Goal: Task Accomplishment & Management: Use online tool/utility

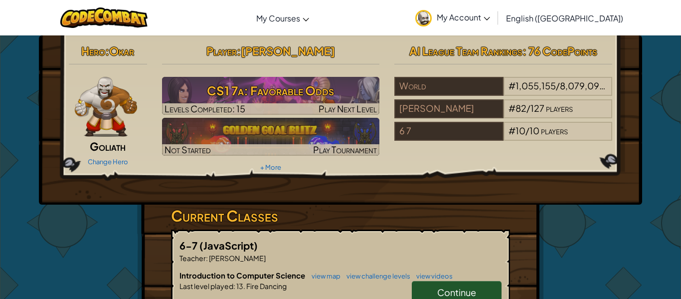
click at [432, 162] on div "Hero : Okar Goliath Change Hero Player : [PERSON_NAME] CS1 7a: Favorable Odds L…" at bounding box center [340, 107] width 558 height 134
click at [479, 284] on link "Continue" at bounding box center [457, 292] width 90 height 23
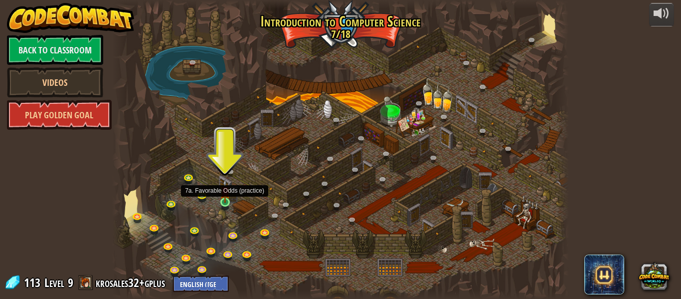
click at [226, 200] on img at bounding box center [225, 191] width 10 height 24
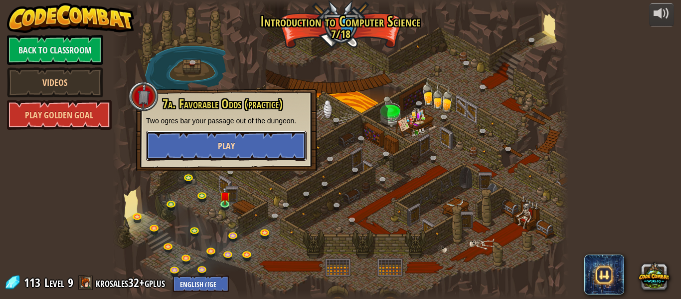
click at [232, 141] on span "Play" at bounding box center [226, 146] width 17 height 12
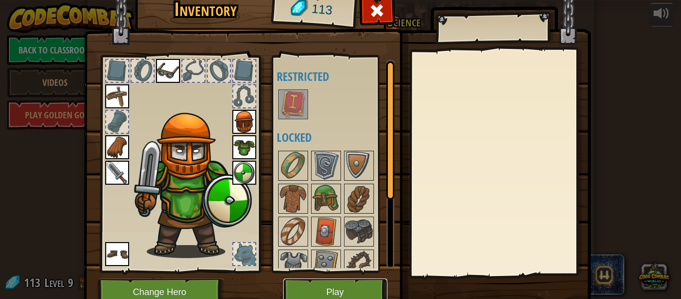
click at [353, 291] on button "Play" at bounding box center [335, 291] width 104 height 27
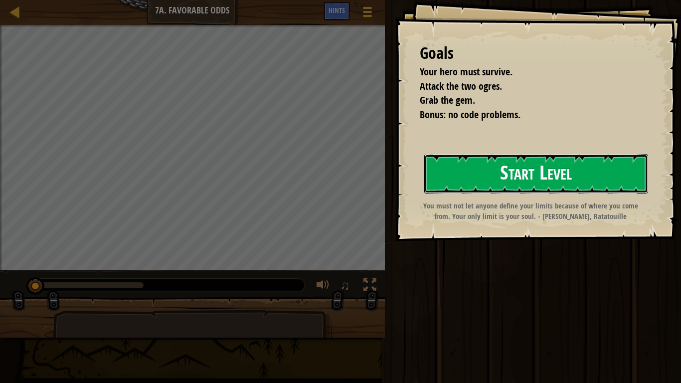
click at [504, 183] on button "Start Level" at bounding box center [536, 173] width 224 height 39
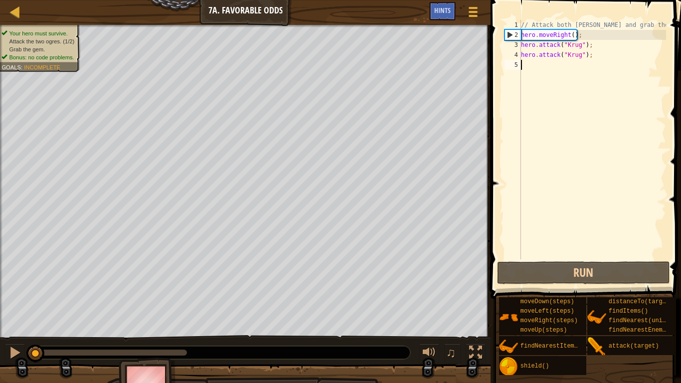
click at [562, 72] on div "// Attack both [PERSON_NAME] and grab the gem. hero . moveRight ( ) ; hero . at…" at bounding box center [592, 149] width 147 height 259
type textarea "r"
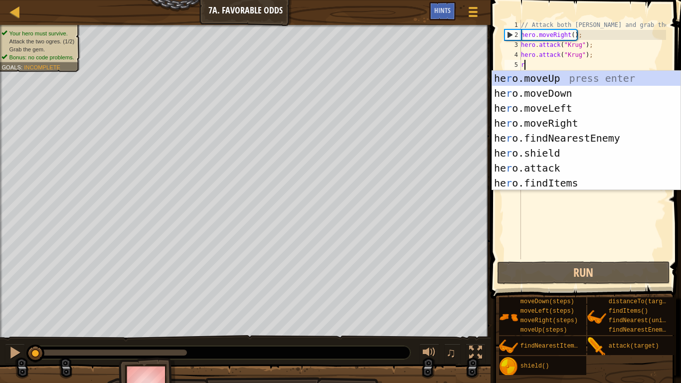
scroll to position [4, 0]
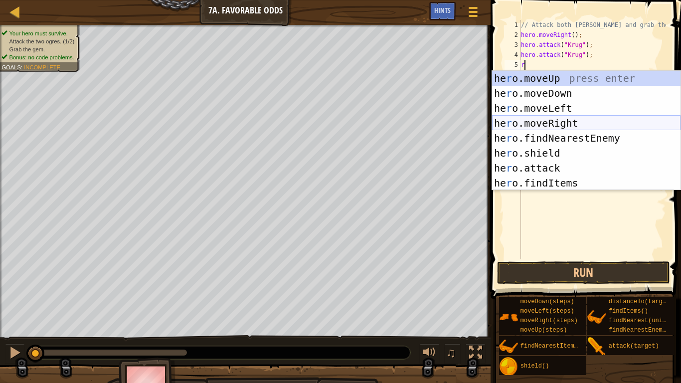
click at [568, 121] on div "he r o.moveUp press enter he r o.moveDown press enter he r o.moveLeft press ent…" at bounding box center [586, 146] width 188 height 150
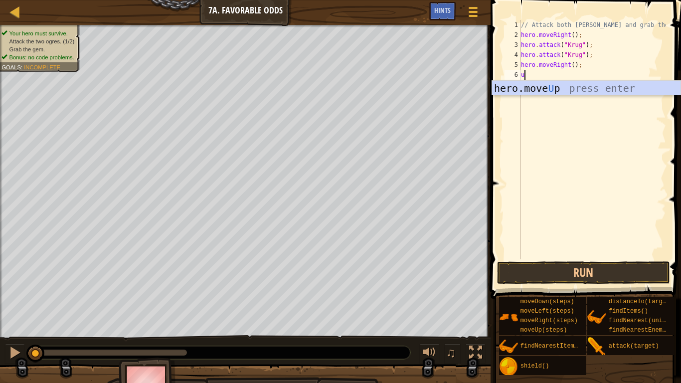
type textarea "up"
click at [557, 86] on div "hero.move Up press enter" at bounding box center [586, 103] width 188 height 45
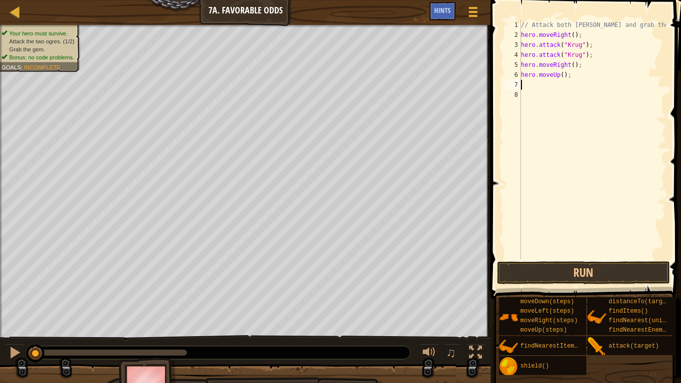
click at [557, 86] on div "// Attack both [PERSON_NAME] and grab the gem. hero . moveRight ( ) ; hero . at…" at bounding box center [592, 149] width 147 height 259
type textarea "r"
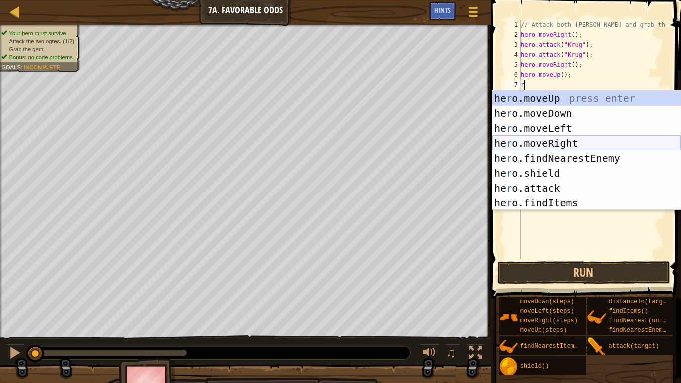
click at [541, 141] on div "he r o.moveUp press enter he r o.moveDown press enter he r o.moveLeft press ent…" at bounding box center [586, 166] width 188 height 150
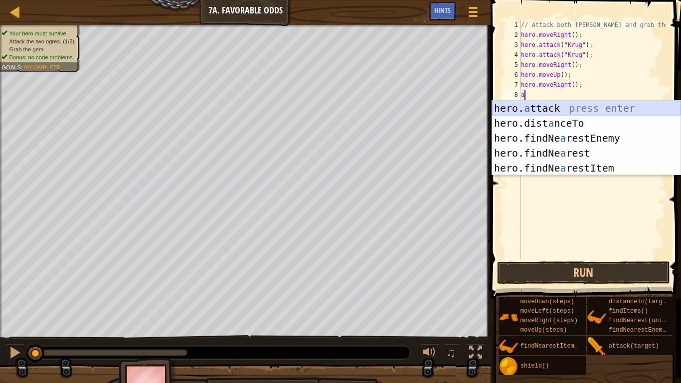
click at [535, 110] on div "hero. a ttack press enter hero.dist a nceTo press enter hero.findNe a restEnemy…" at bounding box center [586, 153] width 188 height 105
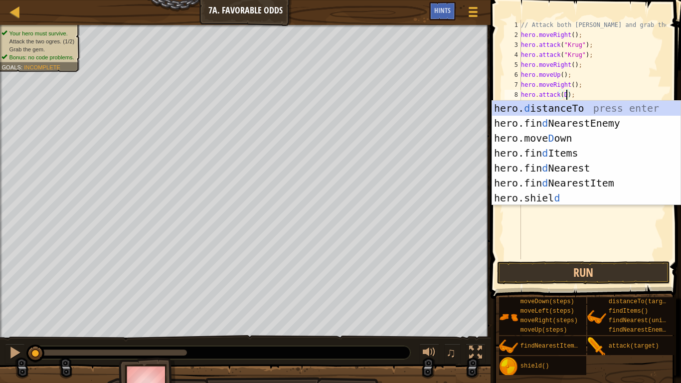
scroll to position [4, 6]
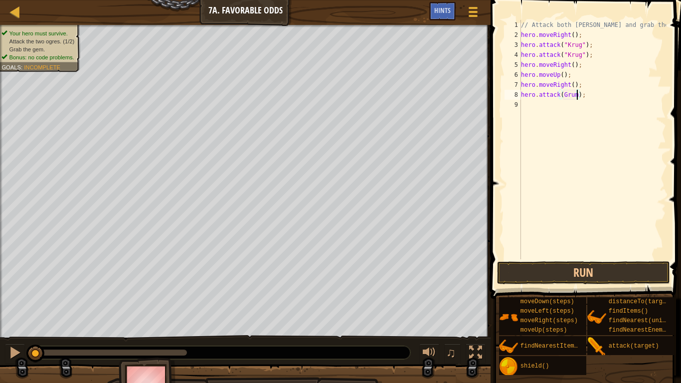
type textarea "hero.attack(Grump);"
click at [537, 104] on div "// Attack both [PERSON_NAME] and grab the gem. hero . moveRight ( ) ; hero . at…" at bounding box center [592, 149] width 147 height 259
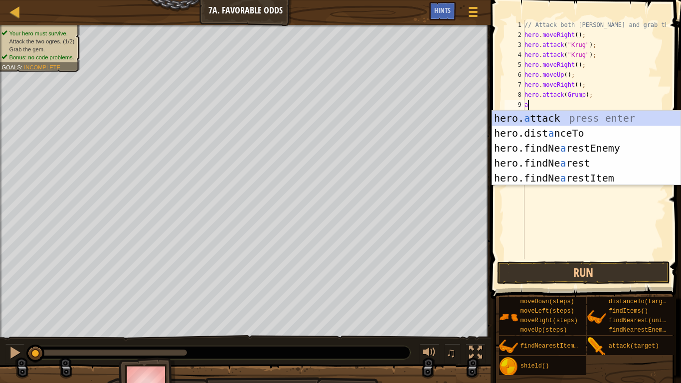
click at [551, 119] on div "hero. a ttack press enter hero.dist a nceTo press enter hero.findNe a restEnemy…" at bounding box center [586, 163] width 188 height 105
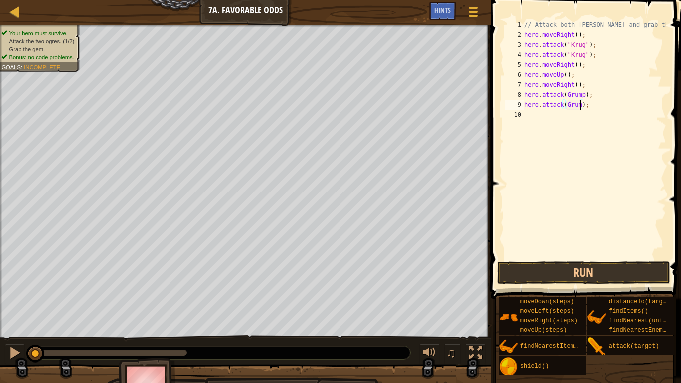
scroll to position [4, 9]
click at [556, 278] on button "Run" at bounding box center [583, 272] width 173 height 23
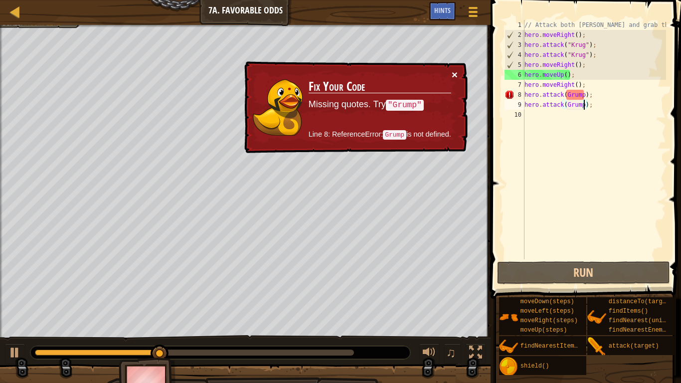
click at [454, 72] on button "×" at bounding box center [455, 74] width 6 height 10
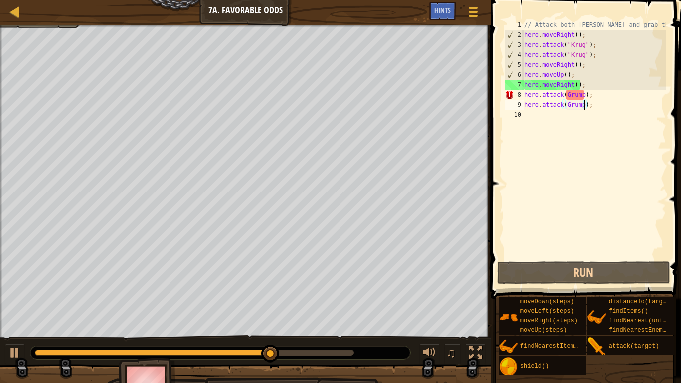
click at [580, 66] on div "// Attack both [PERSON_NAME] and grab the gem. hero . moveRight ( ) ; hero . at…" at bounding box center [594, 149] width 144 height 259
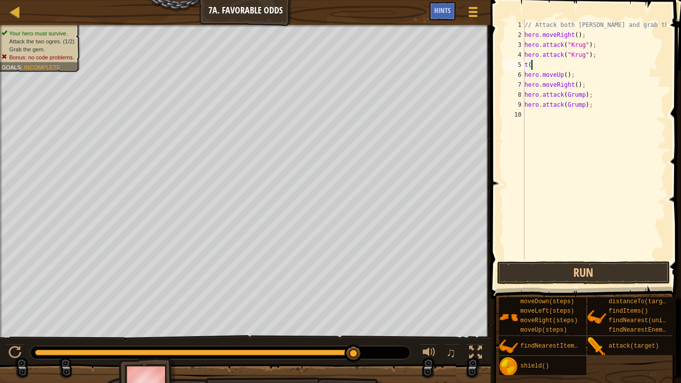
scroll to position [4, 0]
type textarea "t"
type textarea "l"
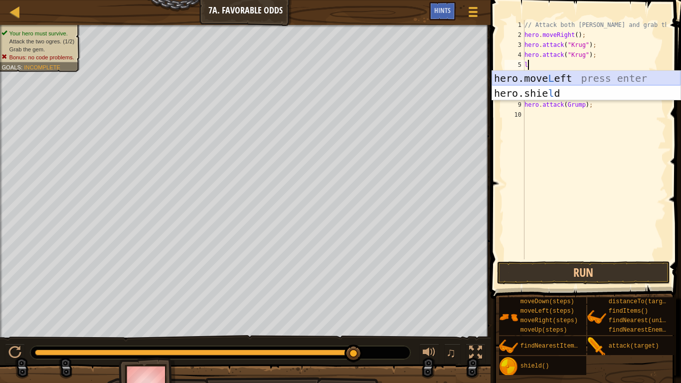
click at [584, 75] on div "hero.move L eft press enter hero.[PERSON_NAME] press enter" at bounding box center [586, 101] width 188 height 60
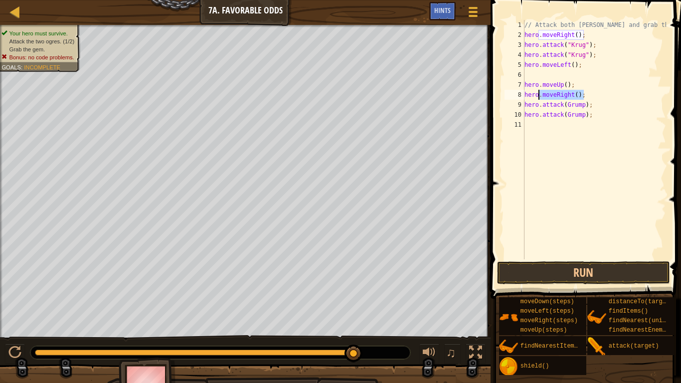
drag, startPoint x: 584, startPoint y: 94, endPoint x: 537, endPoint y: 97, distance: 46.9
click at [537, 97] on div "// Attack both [PERSON_NAME] and grab the gem. hero . moveRight ( ) ; hero . at…" at bounding box center [594, 149] width 144 height 259
type textarea "h"
type textarea "l"
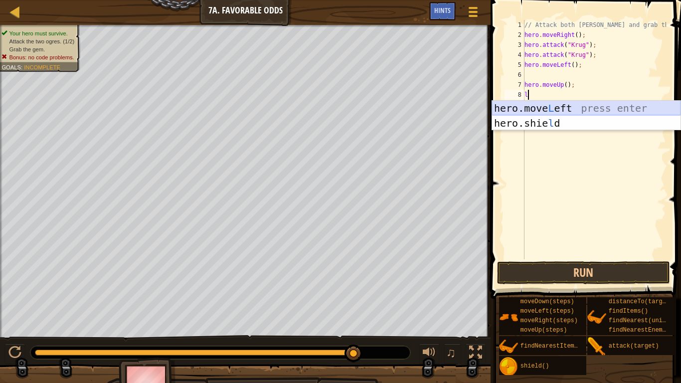
click at [545, 105] on div "hero.move L eft press enter hero.[PERSON_NAME] press enter" at bounding box center [586, 131] width 188 height 60
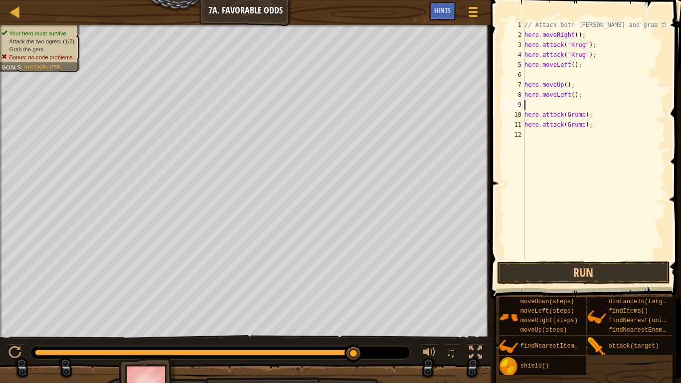
click at [582, 117] on div "// Attack both [PERSON_NAME] and grab the gem. hero . moveRight ( ) ; hero . at…" at bounding box center [594, 149] width 144 height 259
click at [612, 270] on button "Run" at bounding box center [583, 272] width 173 height 23
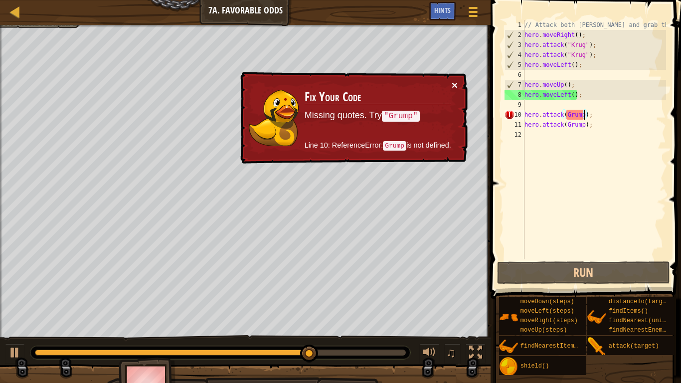
click at [455, 82] on button "×" at bounding box center [455, 85] width 6 height 10
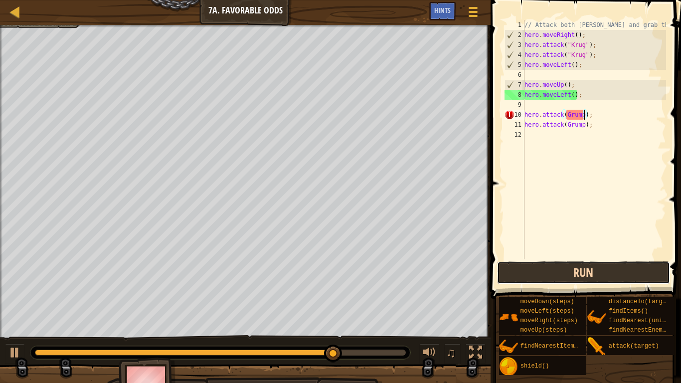
click at [579, 270] on button "Run" at bounding box center [583, 272] width 173 height 23
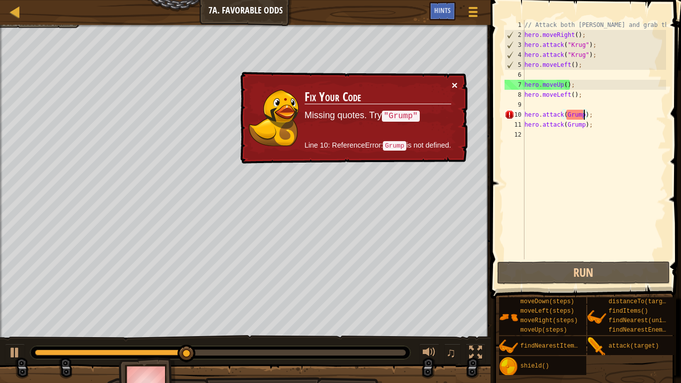
click at [452, 84] on button "×" at bounding box center [455, 85] width 6 height 10
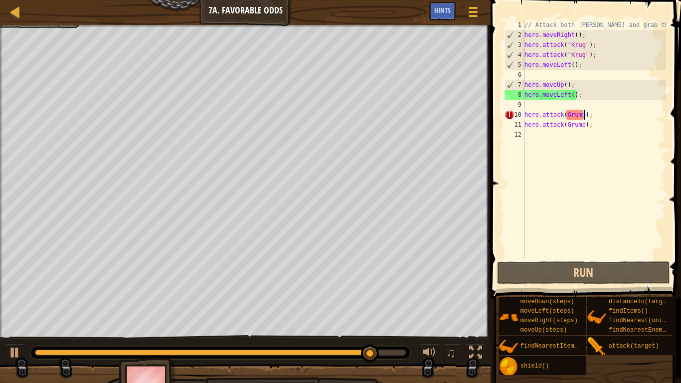
click at [582, 67] on div "// Attack both [PERSON_NAME] and grab the gem. hero . moveRight ( ) ; hero . at…" at bounding box center [594, 149] width 144 height 259
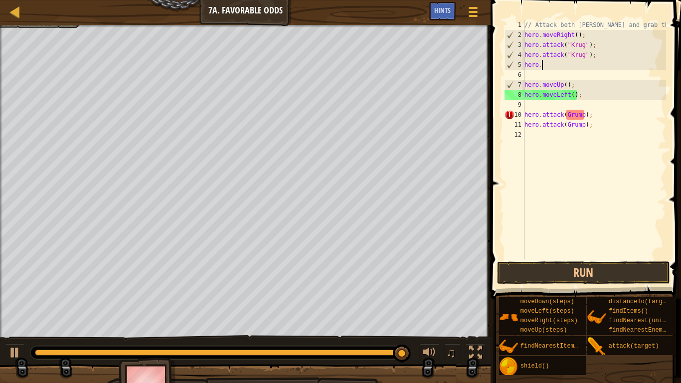
type textarea "h"
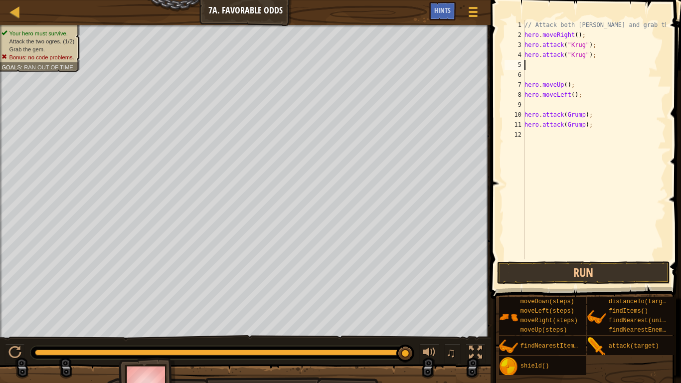
type textarea "r"
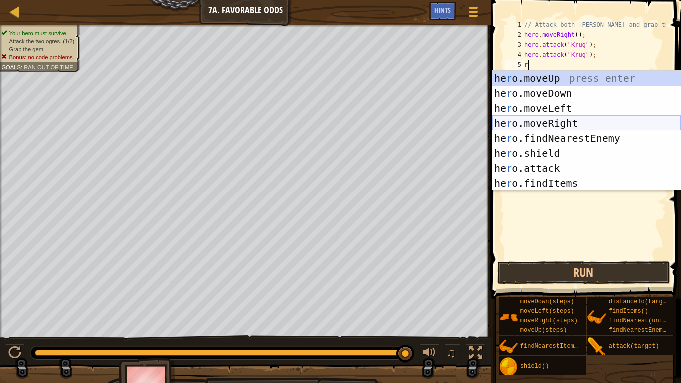
click at [564, 127] on div "he r o.moveUp press enter he r o.moveDown press enter he r o.moveLeft press ent…" at bounding box center [586, 146] width 188 height 150
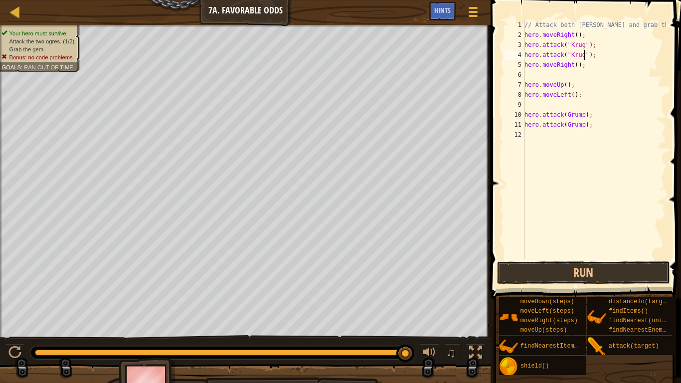
type textarea "hero.moveRight();"
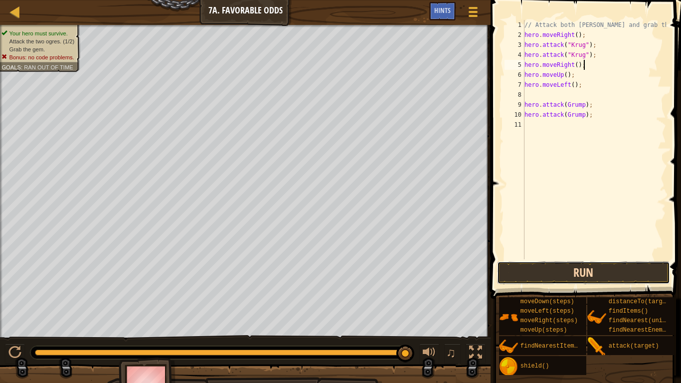
click at [582, 263] on button "Run" at bounding box center [583, 272] width 173 height 23
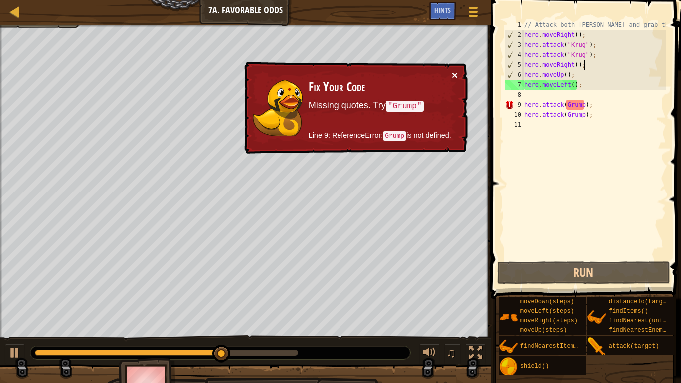
click at [457, 70] on button "×" at bounding box center [455, 75] width 6 height 10
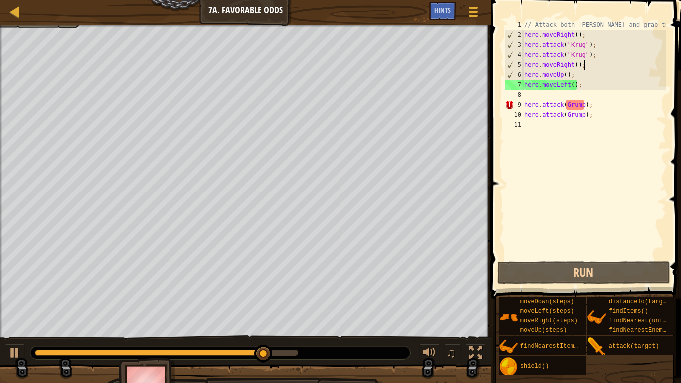
click at [585, 107] on div "// Attack both [PERSON_NAME] and grab the gem. hero . moveRight ( ) ; hero . at…" at bounding box center [594, 149] width 144 height 259
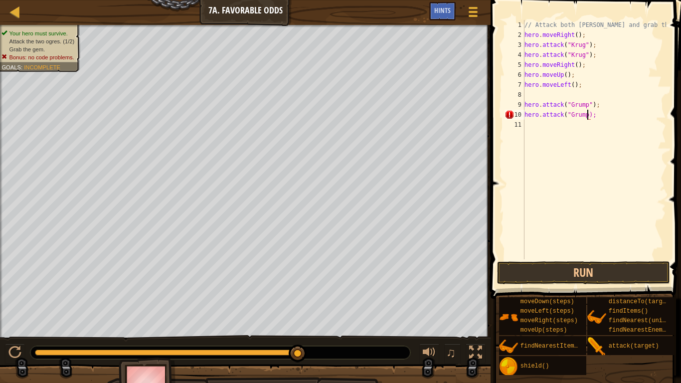
scroll to position [4, 10]
type textarea "hero.attack("Grump");"
click at [576, 270] on button "Run" at bounding box center [583, 272] width 173 height 23
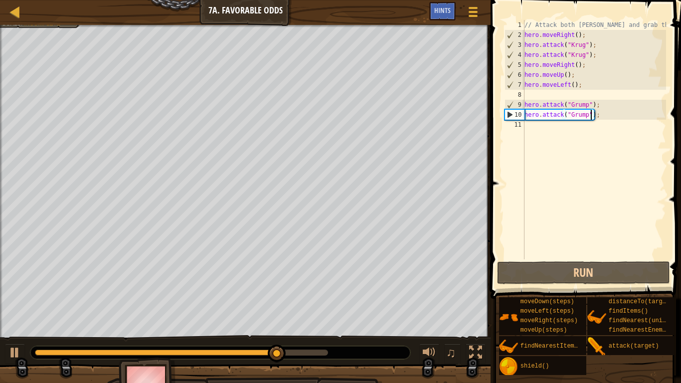
click at [577, 131] on div "// Attack both [PERSON_NAME] and grab the gem. hero . moveRight ( ) ; hero . at…" at bounding box center [594, 149] width 144 height 259
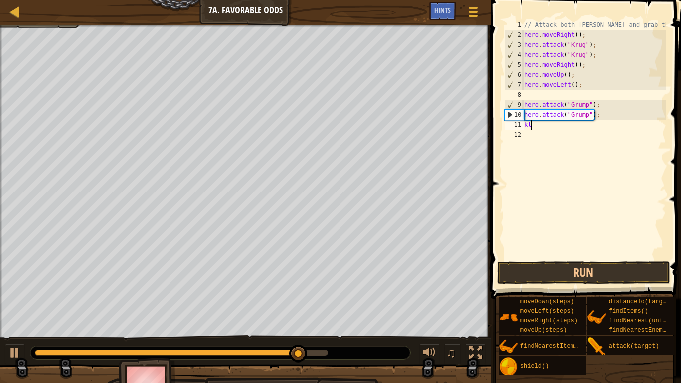
scroll to position [4, 0]
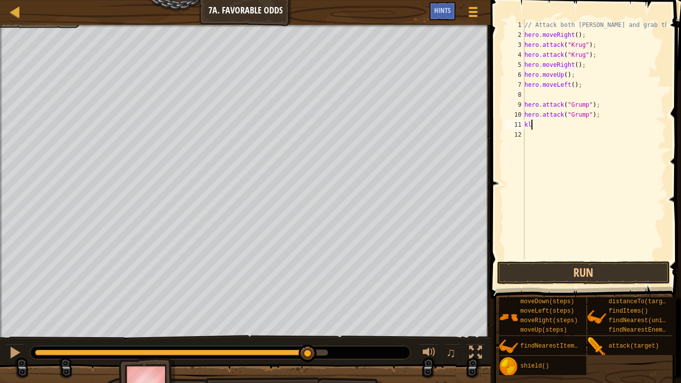
type textarea "k"
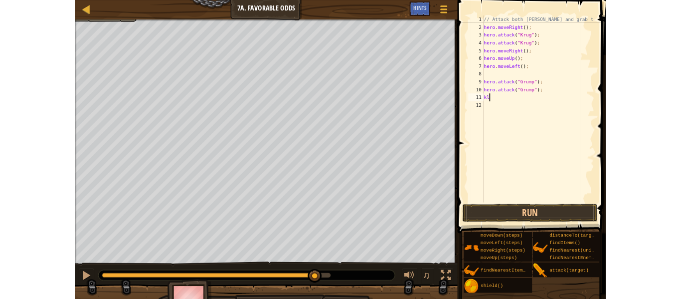
scroll to position [4, 0]
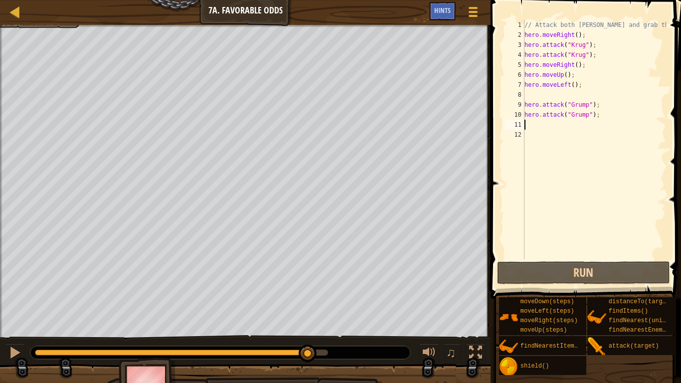
type textarea "l"
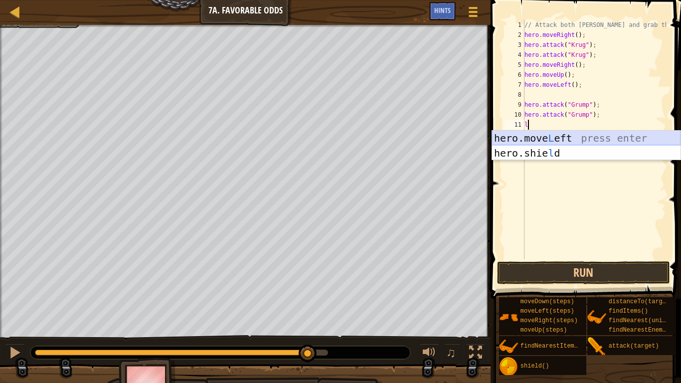
click at [581, 139] on div "hero.move L eft press enter hero.[PERSON_NAME] press enter" at bounding box center [586, 161] width 188 height 60
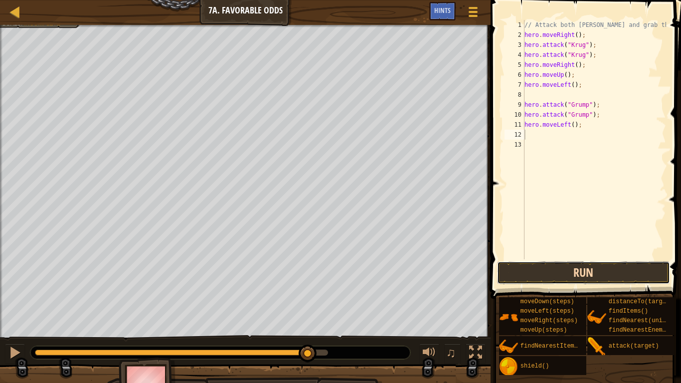
click at [580, 274] on button "Run" at bounding box center [583, 272] width 173 height 23
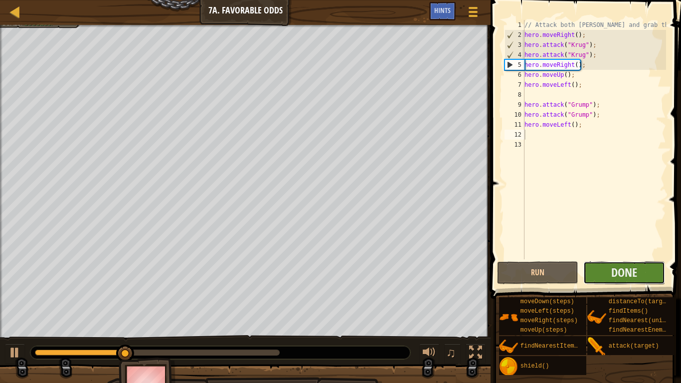
click at [643, 269] on button "Done" at bounding box center [624, 272] width 82 height 23
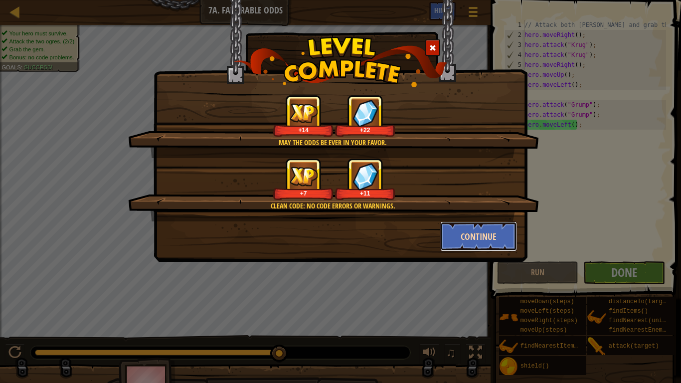
click at [488, 228] on button "Continue" at bounding box center [478, 236] width 77 height 30
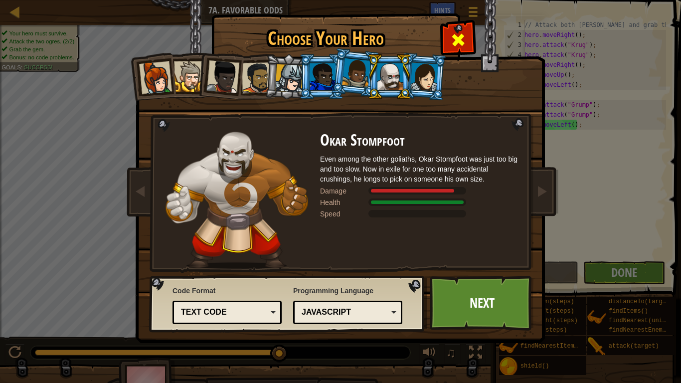
click at [456, 28] on div at bounding box center [457, 38] width 31 height 31
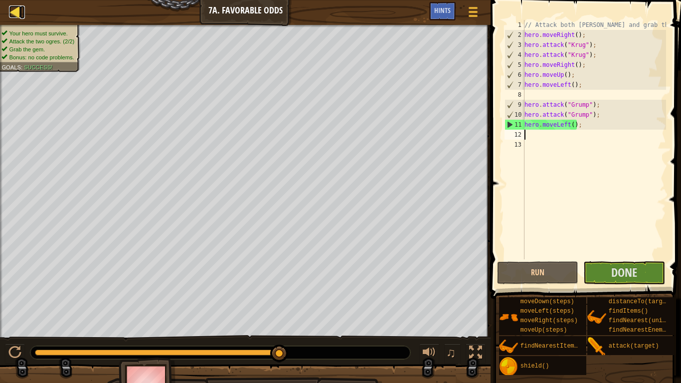
click at [12, 12] on div at bounding box center [15, 11] width 12 height 12
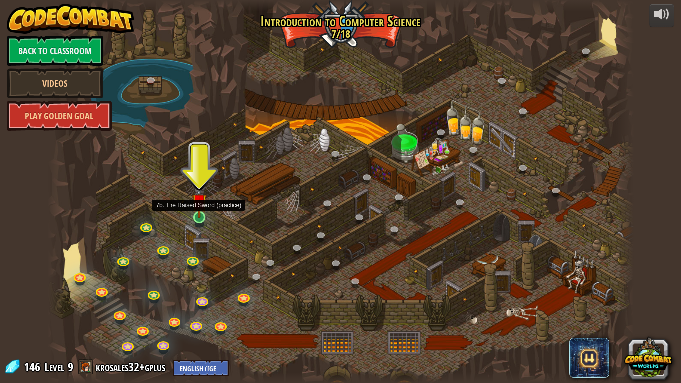
click at [201, 210] on img at bounding box center [199, 201] width 15 height 34
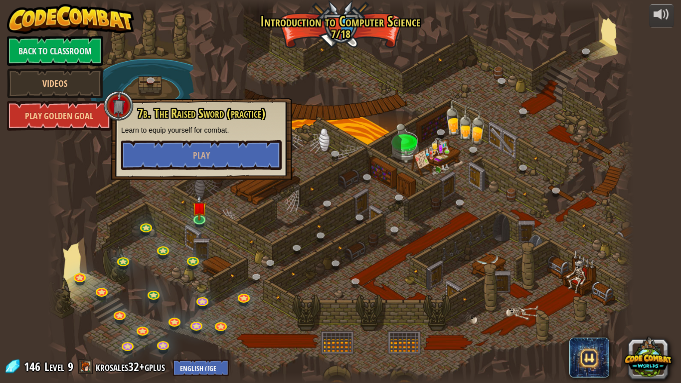
click at [134, 11] on img at bounding box center [71, 19] width 128 height 30
